Goal: Entertainment & Leisure: Consume media (video, audio)

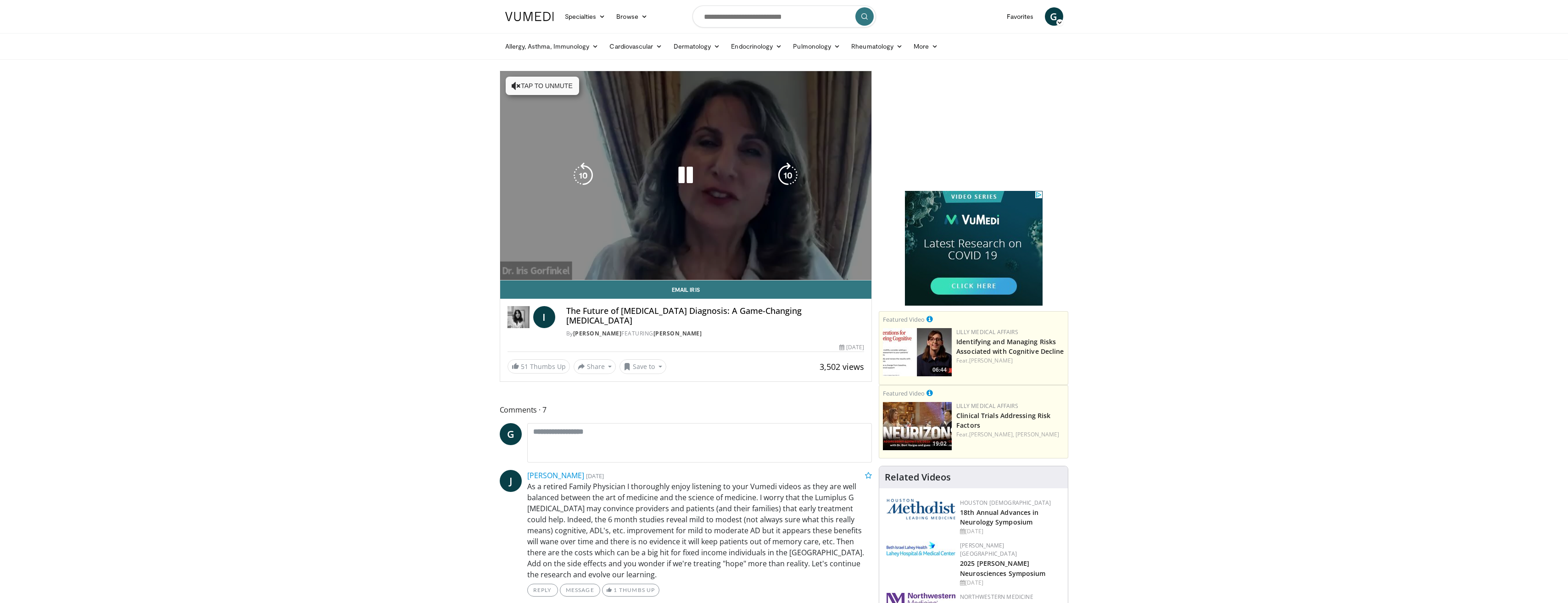
click at [520, 87] on button "Tap to unmute" at bounding box center [542, 86] width 74 height 19
